Goal: Communication & Community: Ask a question

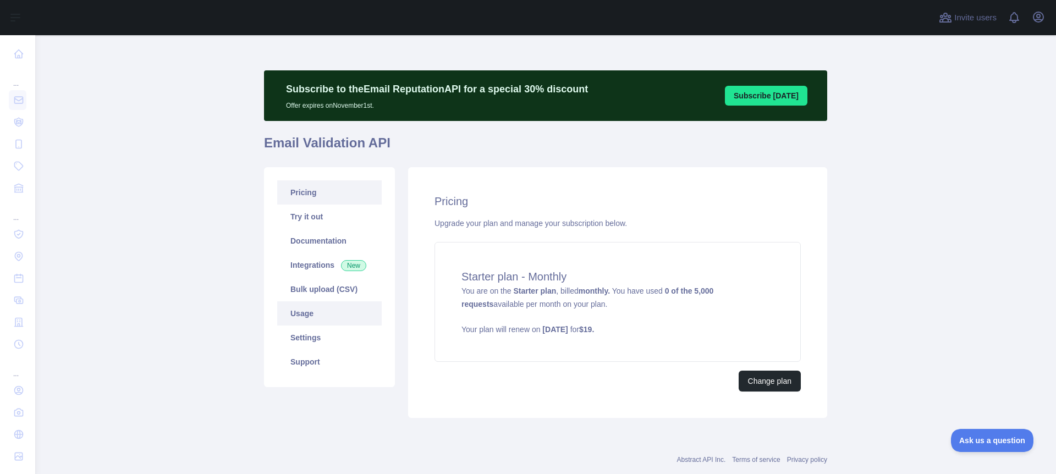
click at [299, 313] on link "Usage" at bounding box center [329, 313] width 104 height 24
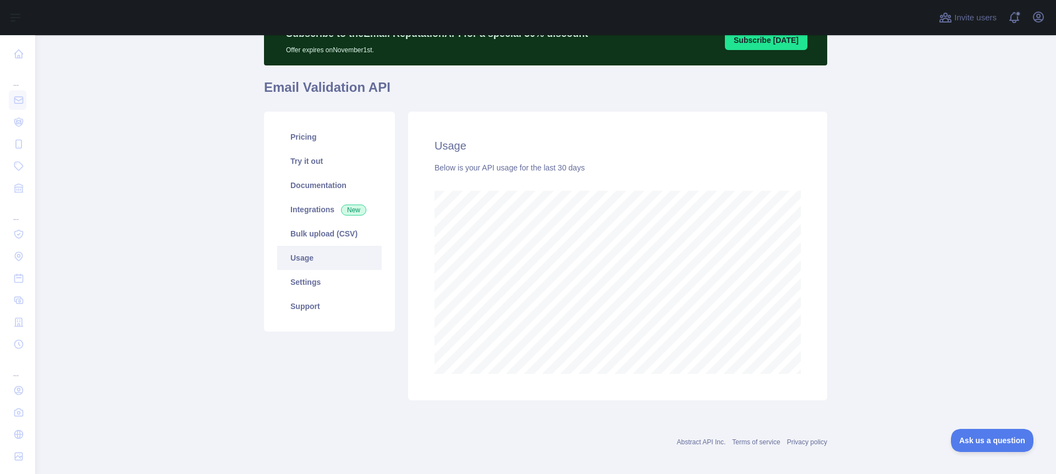
scroll to position [63, 0]
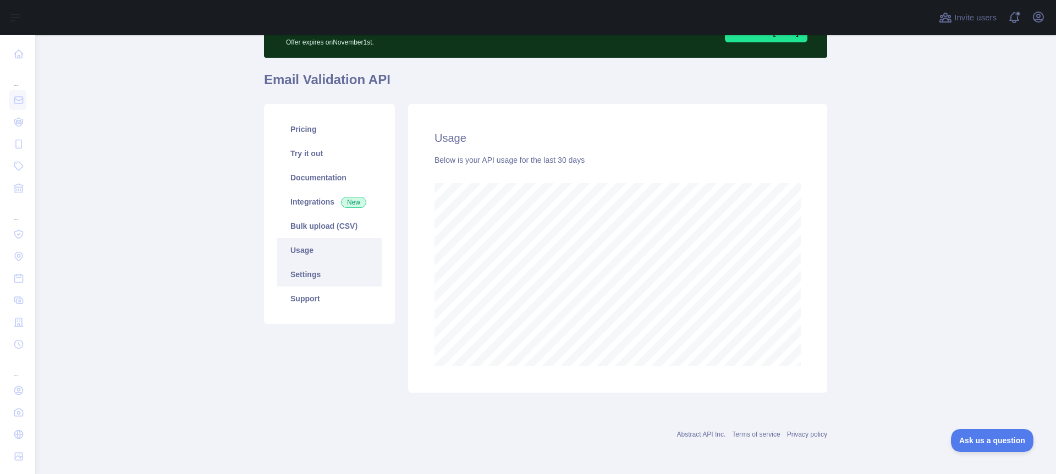
click at [316, 275] on link "Settings" at bounding box center [329, 274] width 104 height 24
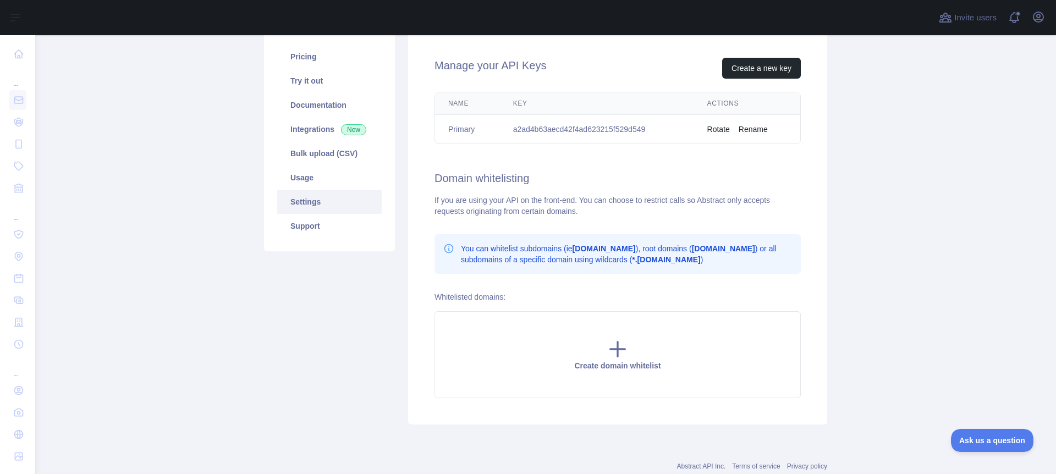
scroll to position [131, 0]
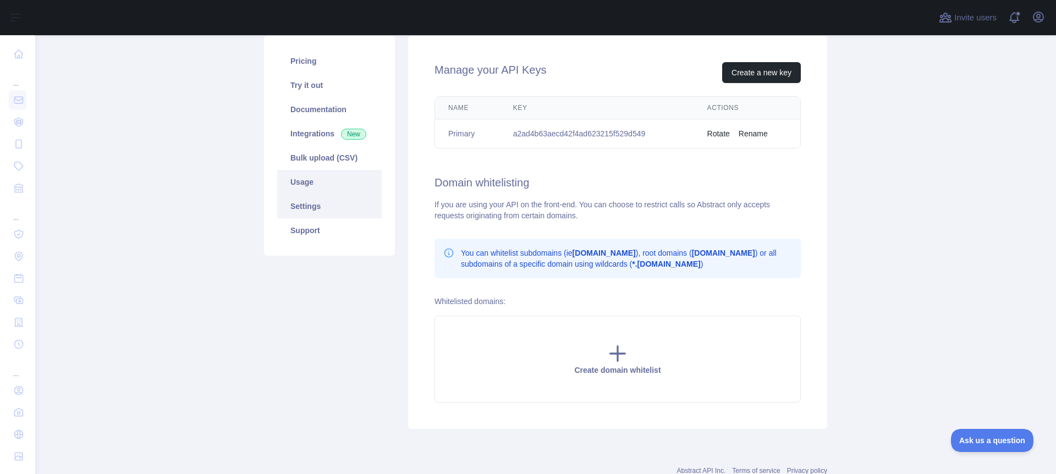
click at [338, 179] on link "Usage" at bounding box center [329, 182] width 104 height 24
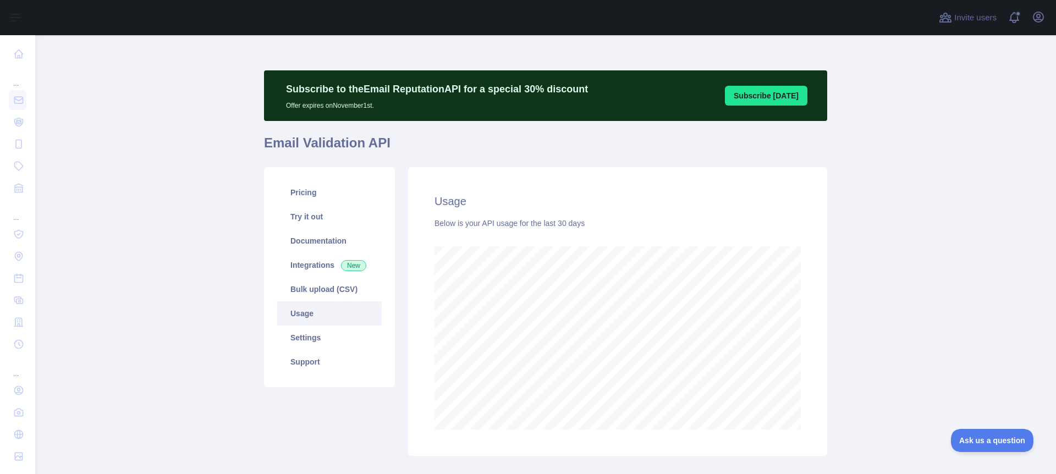
scroll to position [439, 1021]
click at [1040, 15] on icon "button" at bounding box center [1038, 16] width 13 height 13
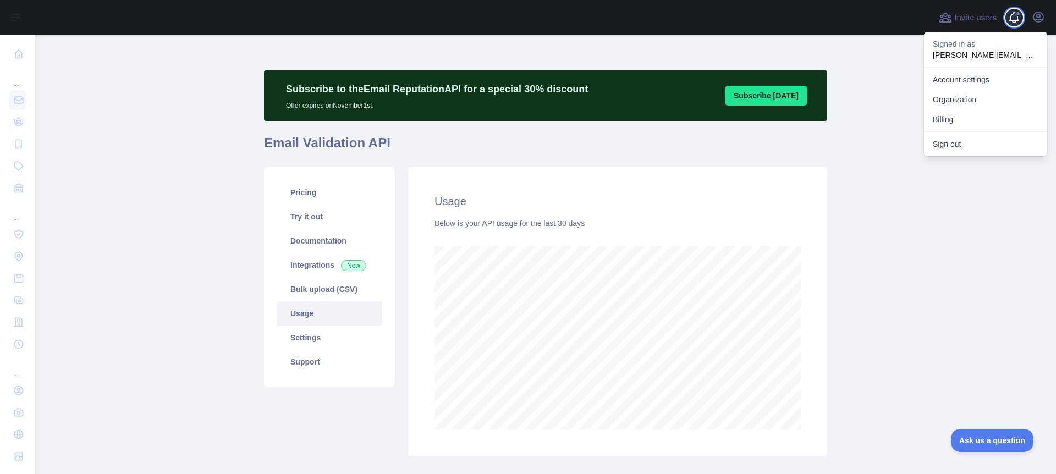
click at [1010, 15] on span at bounding box center [1018, 17] width 22 height 35
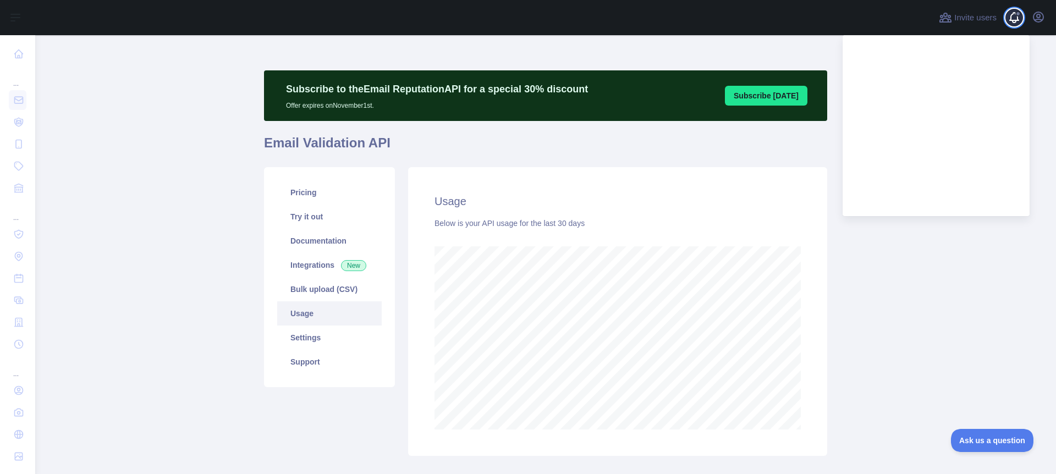
click at [1010, 15] on span at bounding box center [1018, 17] width 22 height 35
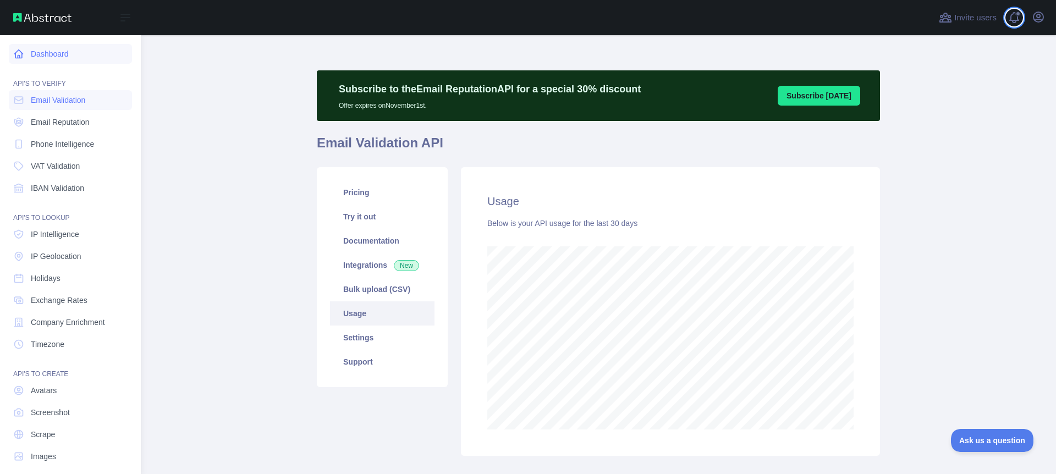
scroll to position [549409, 548932]
click at [45, 52] on link "Dashboard" at bounding box center [70, 54] width 123 height 20
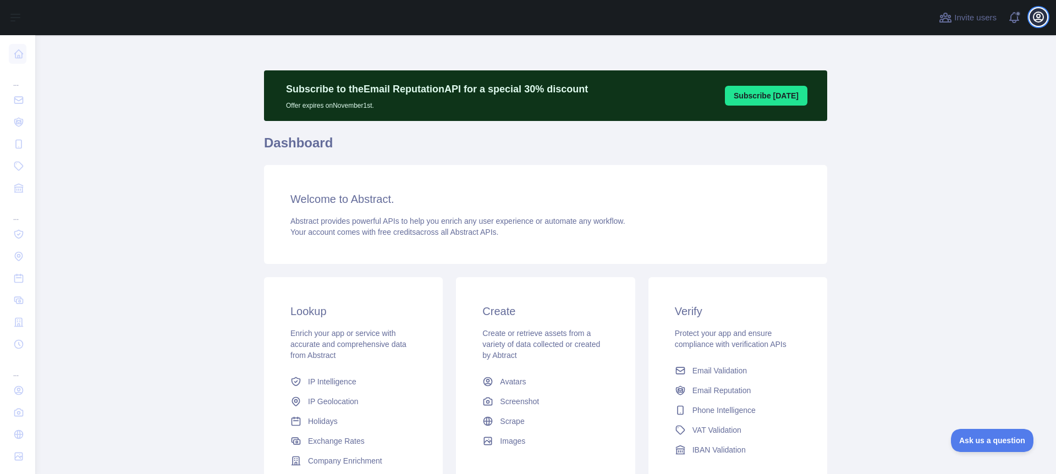
click at [1040, 16] on icon "button" at bounding box center [1038, 17] width 10 height 10
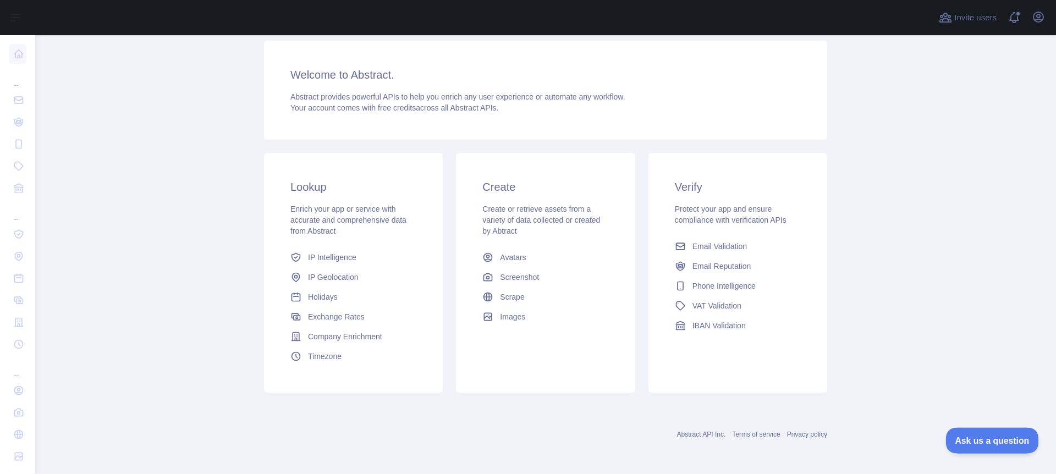
click at [973, 439] on span "Ask us a question" at bounding box center [986, 439] width 82 height 8
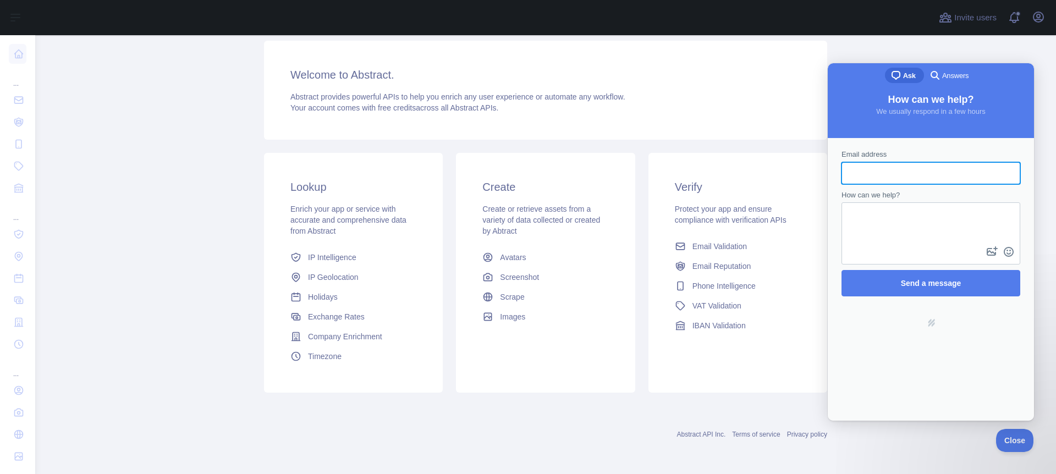
click at [903, 172] on input "Email address" at bounding box center [930, 173] width 161 height 20
type input "**********"
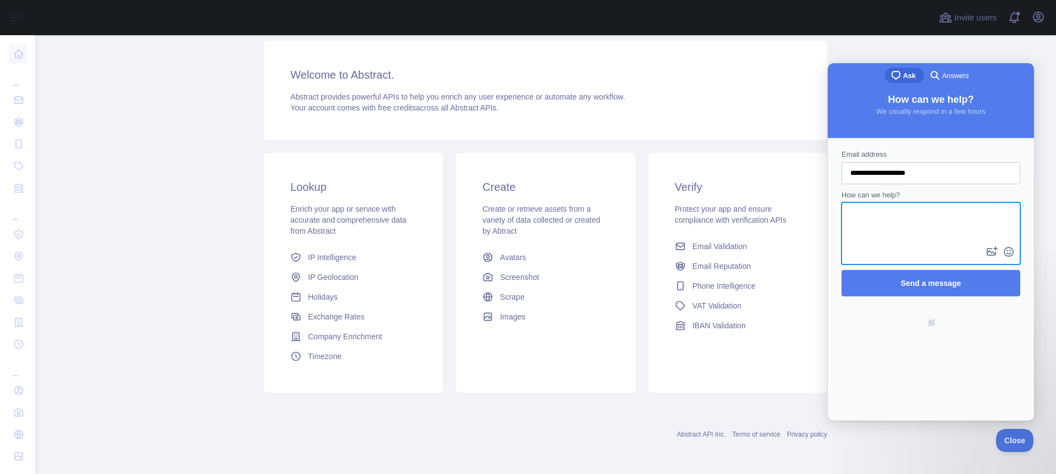
click at [874, 216] on textarea "How can we help?" at bounding box center [930, 223] width 177 height 41
paste textarea "**********"
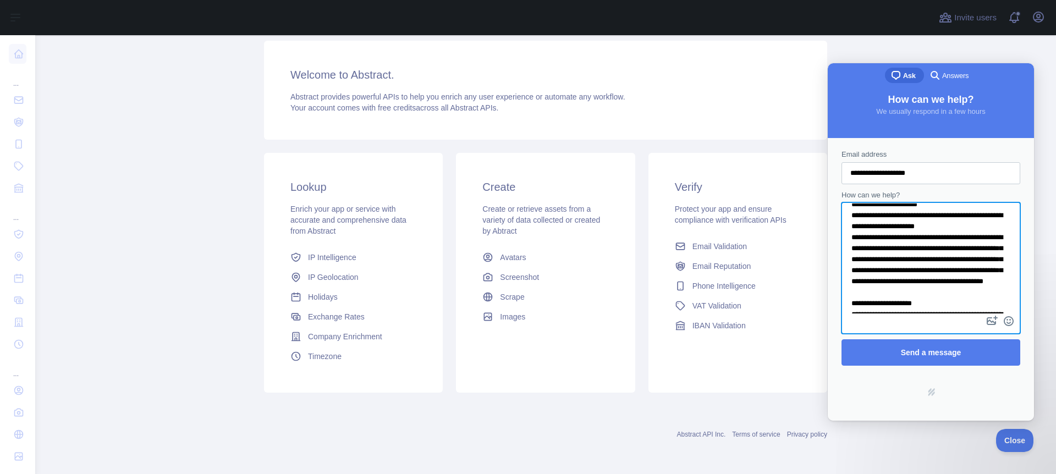
scroll to position [67, 0]
click at [940, 247] on textarea "How can we help?" at bounding box center [930, 258] width 177 height 110
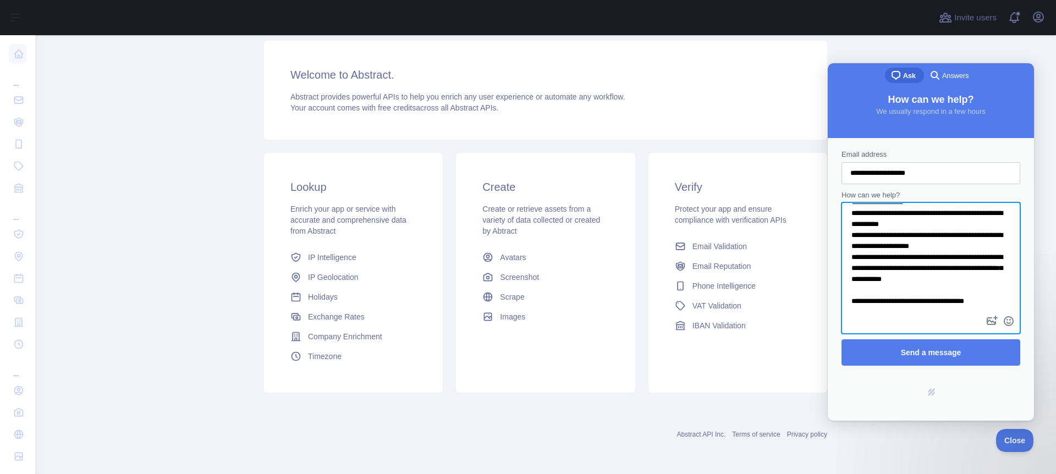
scroll to position [321, 0]
drag, startPoint x: 985, startPoint y: 224, endPoint x: 897, endPoint y: 236, distance: 88.8
click at [894, 235] on textarea "How can we help?" at bounding box center [930, 258] width 177 height 110
type textarea "**********"
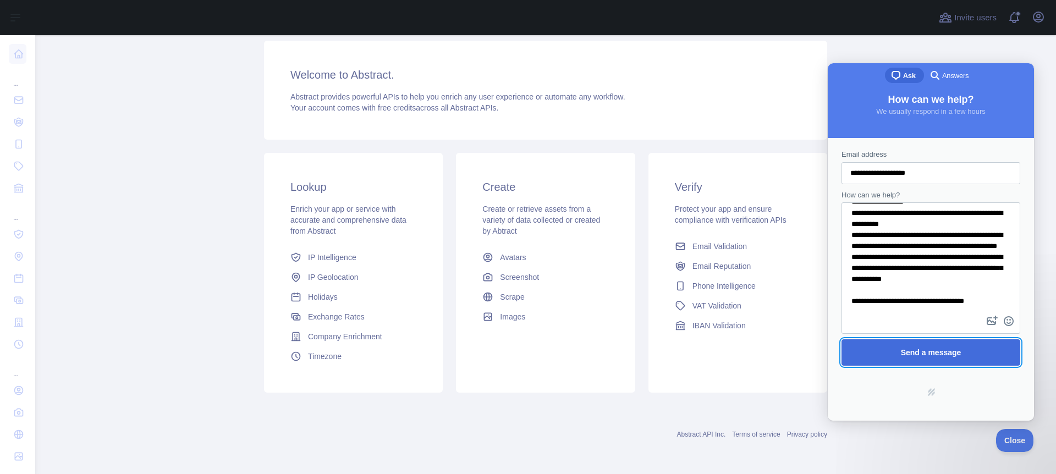
click at [948, 354] on span "Send a message" at bounding box center [931, 352] width 60 height 9
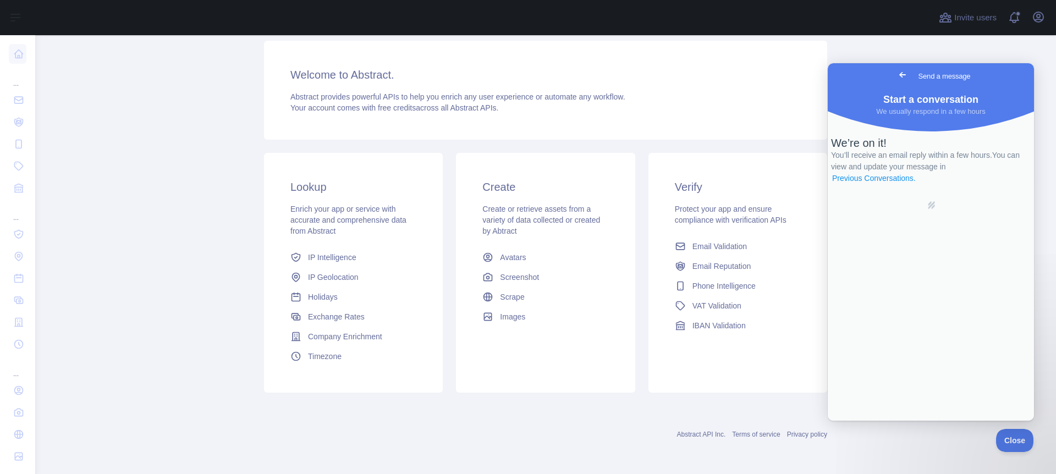
click at [917, 184] on link "Previous Conversations ." at bounding box center [874, 179] width 86 height 12
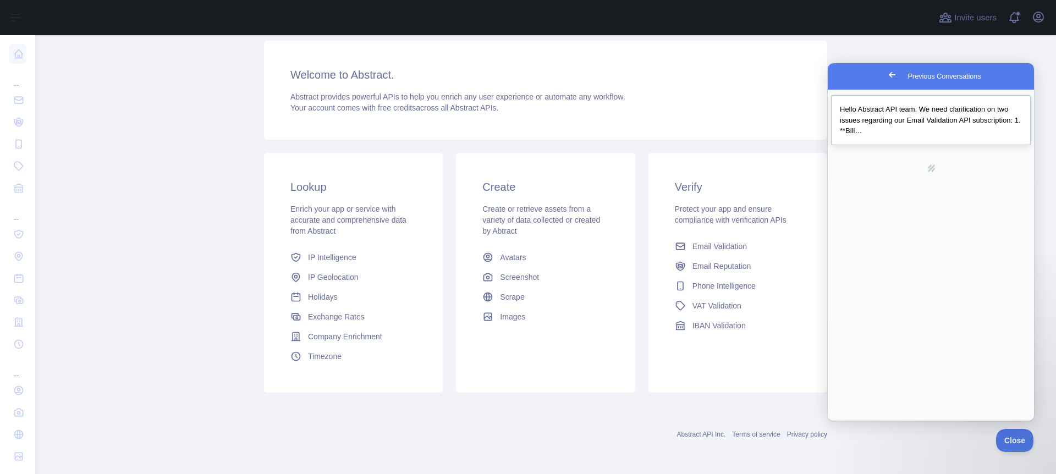
click at [922, 113] on span "Hello Abstract API team, We need clarification on two issues regarding our Emai…" at bounding box center [930, 120] width 181 height 30
drag, startPoint x: 843, startPoint y: 125, endPoint x: 997, endPoint y: 301, distance: 233.4
copy div "Lorem Ipsumdol SIT amet, Co adip elitseddoeius te inc utlabo etdolorem ali Enim…"
